Goal: Transaction & Acquisition: Book appointment/travel/reservation

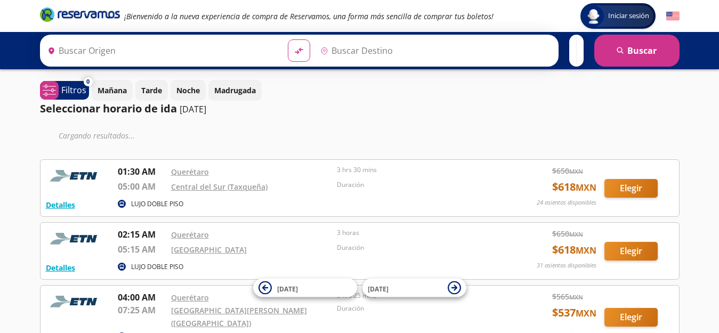
type input "[GEOGRAPHIC_DATA], [GEOGRAPHIC_DATA]"
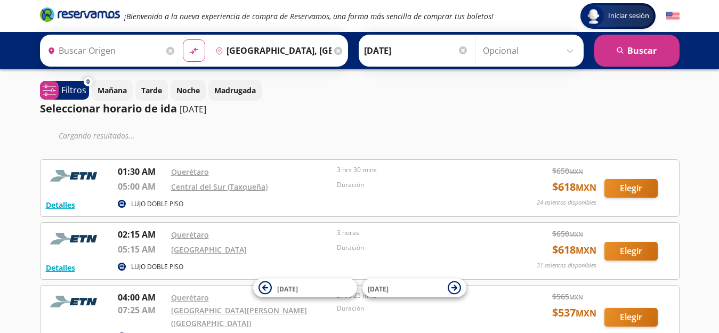
type input "[PERSON_NAME] de Querétaro, [GEOGRAPHIC_DATA]"
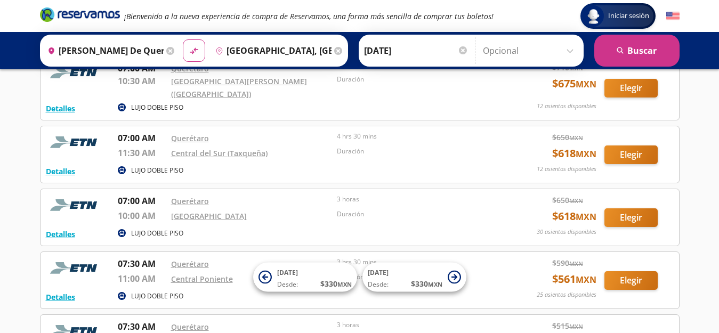
scroll to position [778, 0]
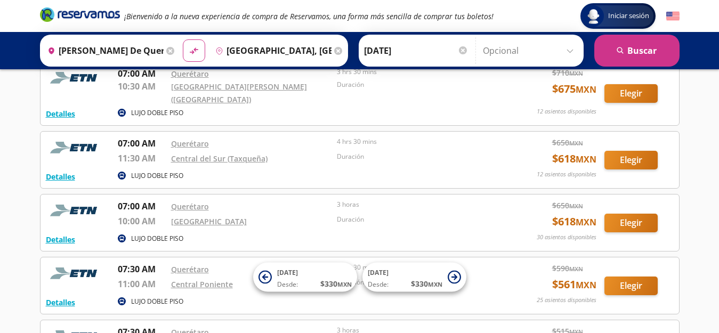
click at [342, 49] on icon at bounding box center [338, 51] width 8 height 8
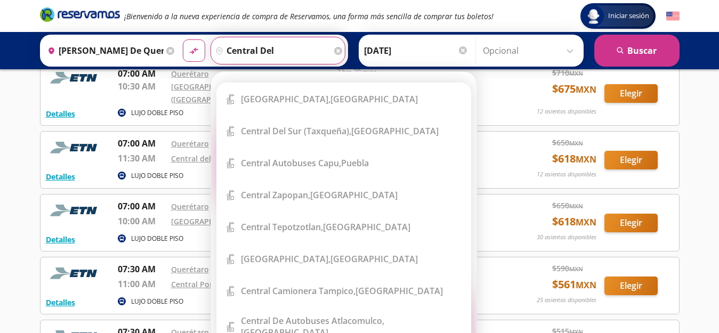
scroll to position [0, 0]
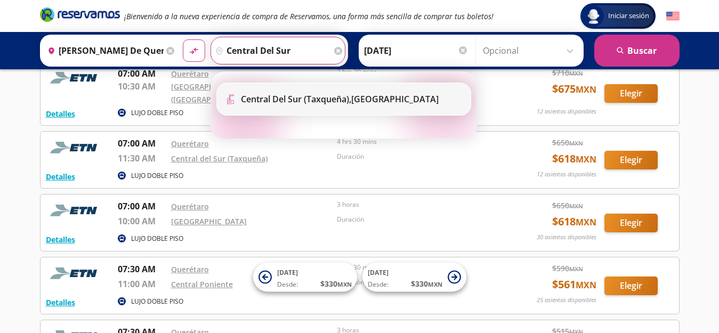
click at [318, 101] on b "Central del Sur (taxqueña)," at bounding box center [296, 99] width 110 height 12
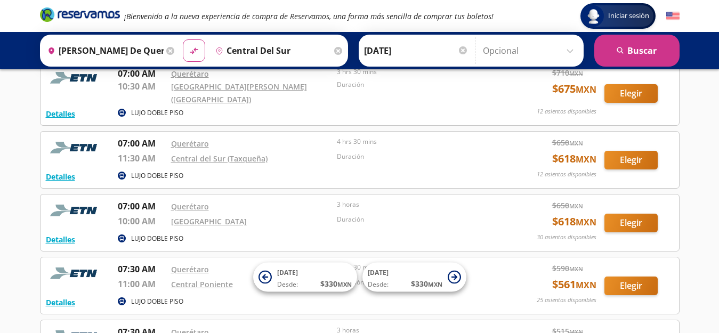
type input "Central del Sur (taxqueña), [GEOGRAPHIC_DATA]"
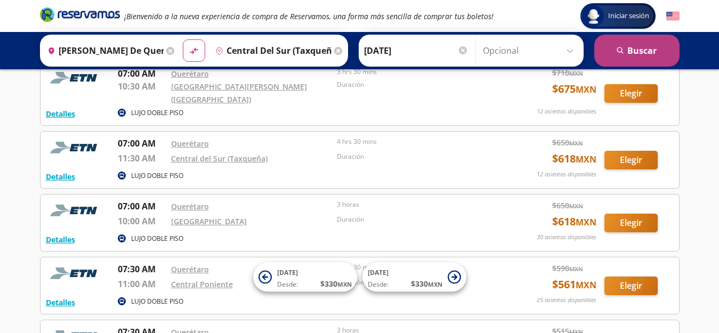
click at [609, 53] on button "search Buscar" at bounding box center [636, 51] width 85 height 32
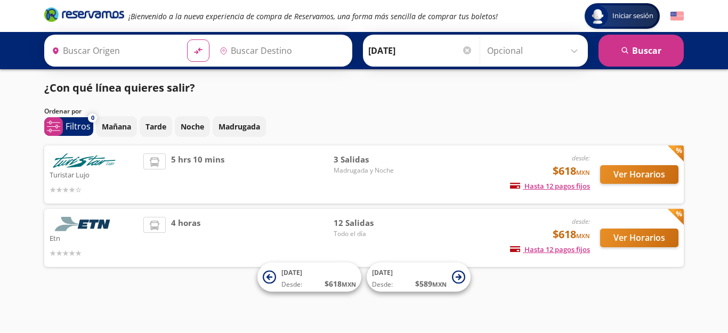
type input "[PERSON_NAME] de Querétaro, [GEOGRAPHIC_DATA]"
type input "Central del Sur (taxqueña), [GEOGRAPHIC_DATA]"
click at [84, 53] on input "[PERSON_NAME] de Querétaro, [GEOGRAPHIC_DATA]" at bounding box center [107, 50] width 120 height 27
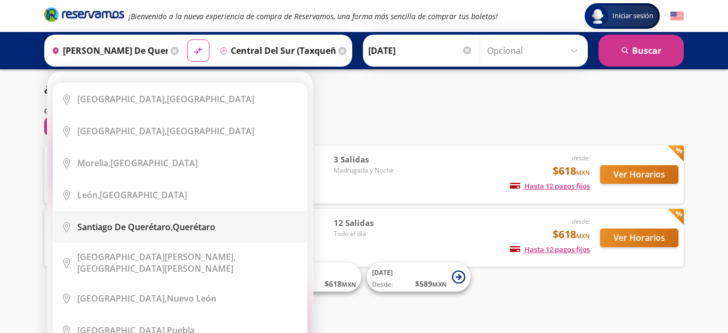
click at [157, 223] on b "Santiago de Querétaro," at bounding box center [124, 227] width 95 height 12
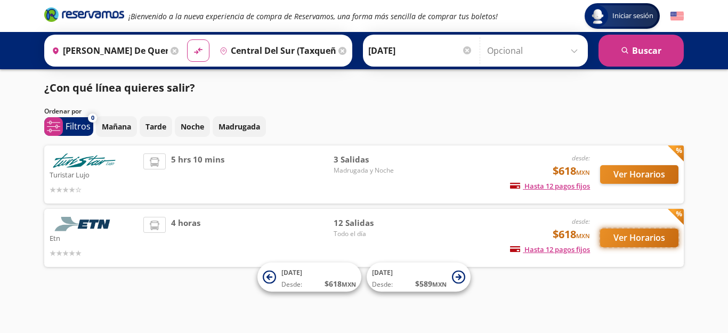
click at [634, 238] on button "Ver Horarios" at bounding box center [639, 238] width 78 height 19
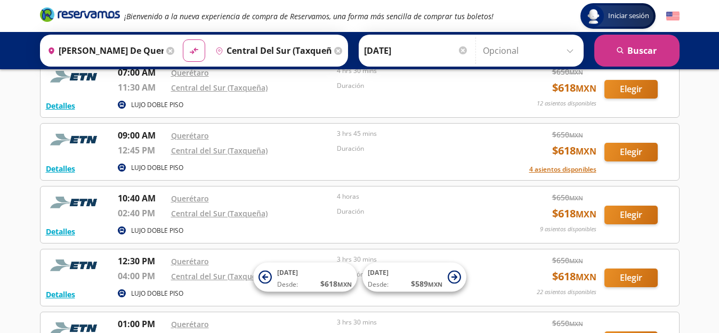
scroll to position [191, 0]
